Goal: Communication & Community: Participate in discussion

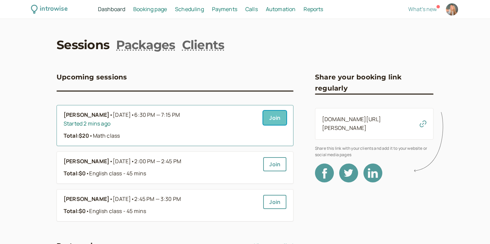
click at [222, 120] on link "Join" at bounding box center [274, 118] width 23 height 14
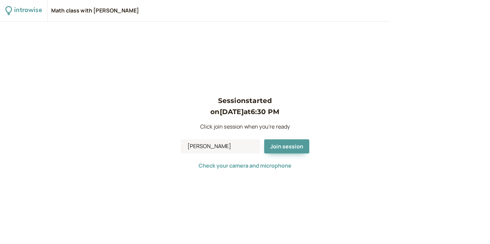
click at [281, 137] on div "Session started on [DATE] 6:30 PM Click join session when you're ready [PERSON_…" at bounding box center [245, 132] width 129 height 75
click at [279, 146] on span "Join session" at bounding box center [286, 146] width 33 height 7
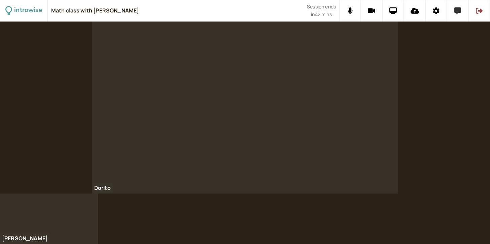
click at [455, 10] on icon at bounding box center [458, 10] width 7 height 7
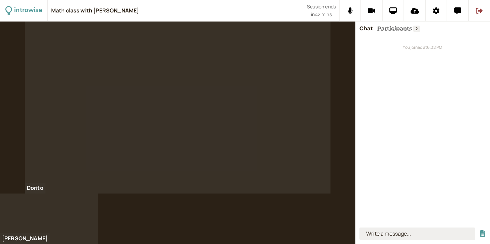
click at [388, 233] on input at bounding box center [418, 234] width 116 height 12
type input "[URL][DOMAIN_NAME][SECURITY_DATA]"
click at [479, 230] on button "submit" at bounding box center [482, 233] width 7 height 7
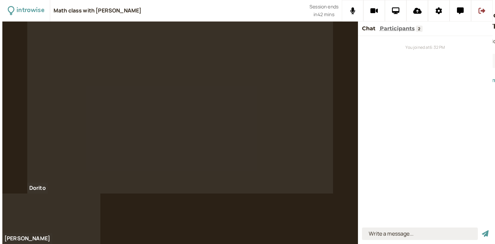
scroll to position [0, 0]
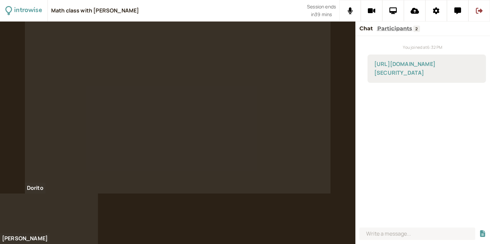
click at [436, 64] on link "[URL][DOMAIN_NAME][SECURITY_DATA]" at bounding box center [404, 68] width 61 height 16
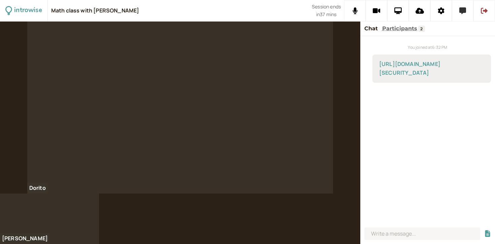
click at [467, 7] on button at bounding box center [463, 11] width 22 height 22
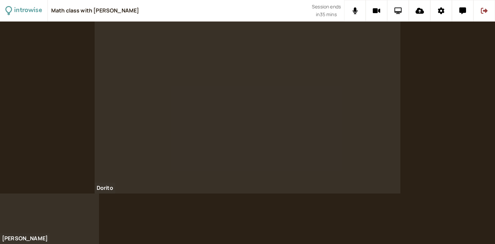
click at [396, 13] on icon at bounding box center [398, 10] width 8 height 7
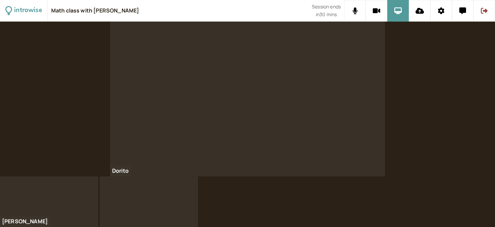
click at [295, 59] on div at bounding box center [247, 99] width 275 height 155
click at [275, 82] on div at bounding box center [247, 99] width 275 height 155
click at [460, 15] on button at bounding box center [463, 11] width 22 height 22
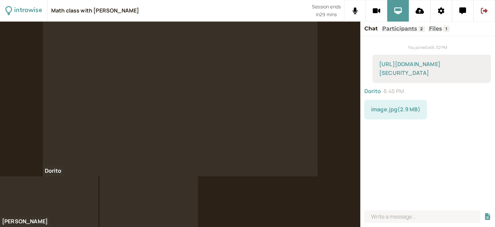
click at [385, 119] on div "image.jpg ( 2.9 MB )" at bounding box center [395, 110] width 63 height 20
click at [385, 113] on link "image.jpg ( 2.9 MB )" at bounding box center [395, 108] width 49 height 7
click at [393, 136] on link "image.jpg ( 2.7 MB )" at bounding box center [395, 132] width 49 height 7
